Goal: Check status: Check status

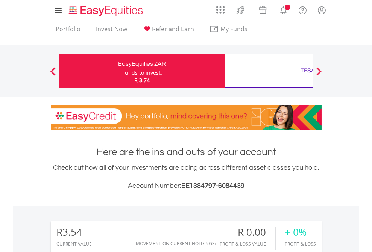
scroll to position [72, 118]
click at [122, 71] on div "Funds to invest:" at bounding box center [142, 73] width 40 height 8
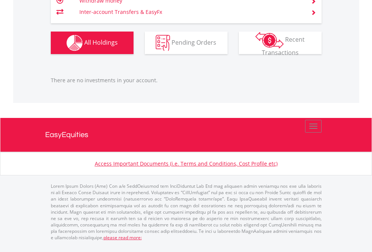
scroll to position [72, 118]
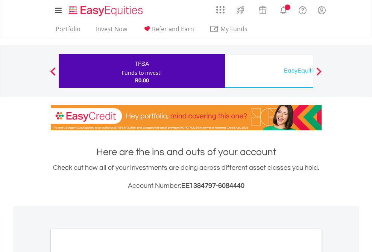
scroll to position [452, 0]
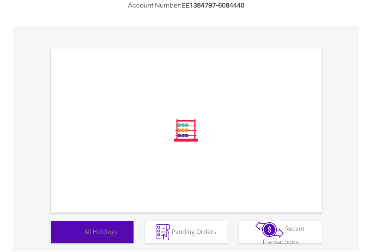
click at [84, 236] on span "All Holdings" at bounding box center [100, 232] width 33 height 8
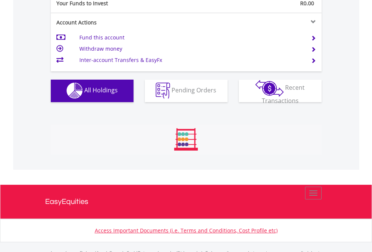
scroll to position [745, 0]
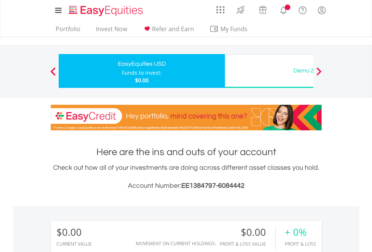
scroll to position [72, 118]
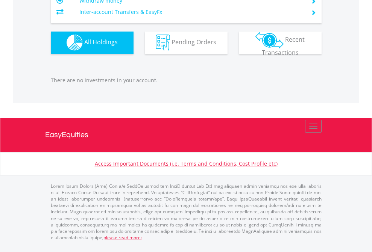
scroll to position [745, 0]
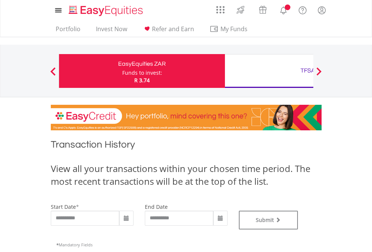
type input "**********"
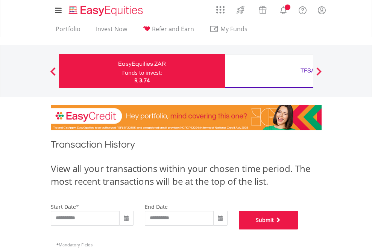
click at [298, 230] on button "Submit" at bounding box center [268, 220] width 59 height 19
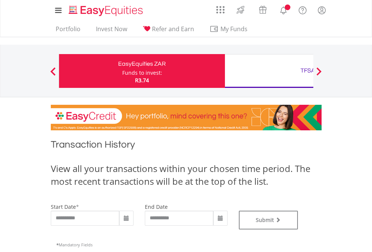
click at [269, 71] on div "TFSA" at bounding box center [308, 70] width 157 height 11
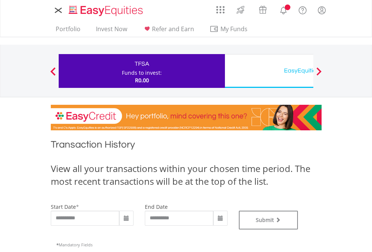
type input "**********"
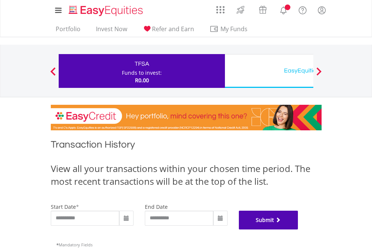
click at [298, 230] on button "Submit" at bounding box center [268, 220] width 59 height 19
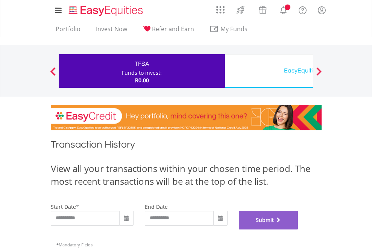
scroll to position [305, 0]
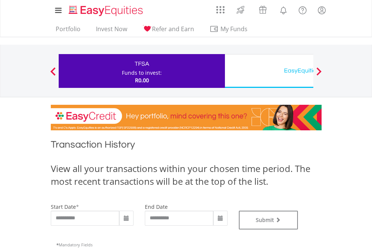
click at [269, 71] on div "EasyEquities USD" at bounding box center [308, 70] width 157 height 11
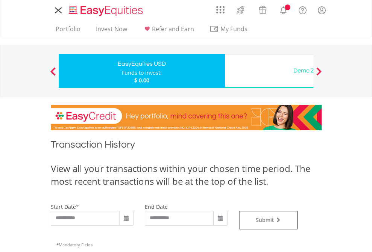
type input "**********"
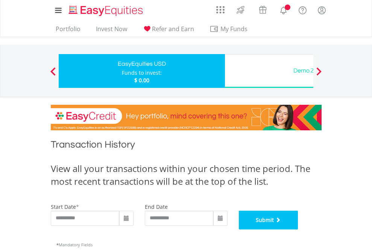
click at [298, 230] on button "Submit" at bounding box center [268, 220] width 59 height 19
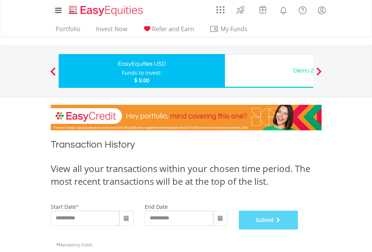
scroll to position [305, 0]
